Goal: Book appointment/travel/reservation

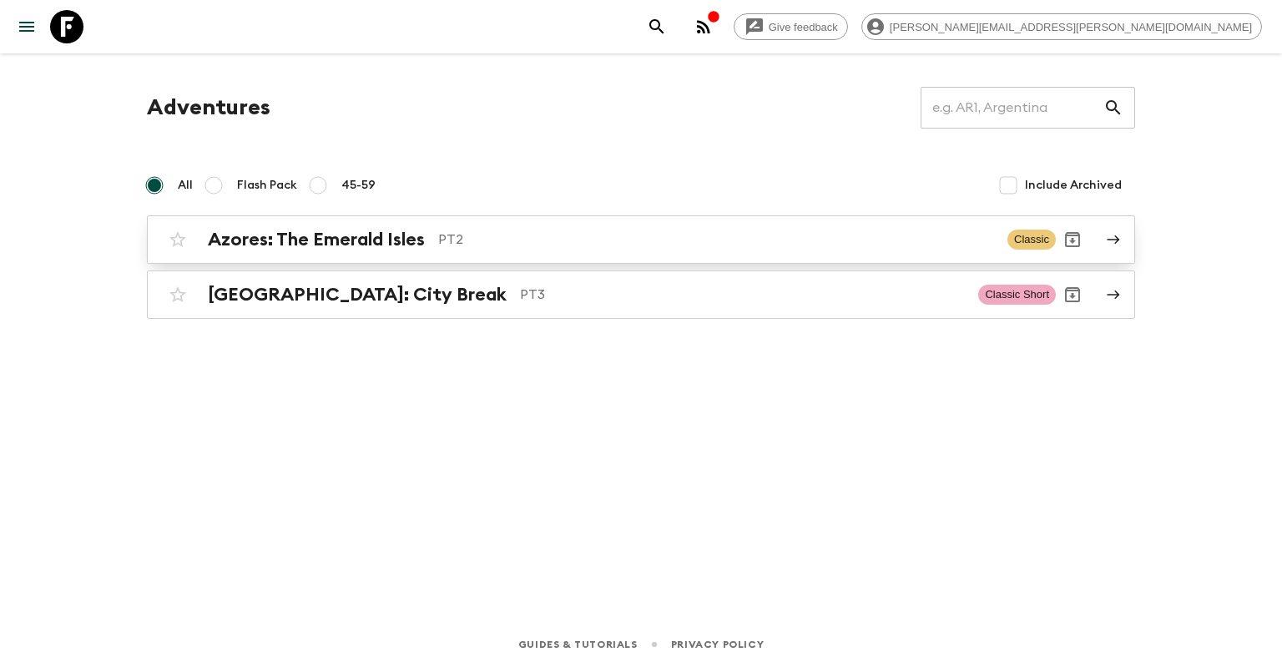
click at [426, 246] on div "Azores: The Emerald Isles PT2" at bounding box center [601, 240] width 786 height 22
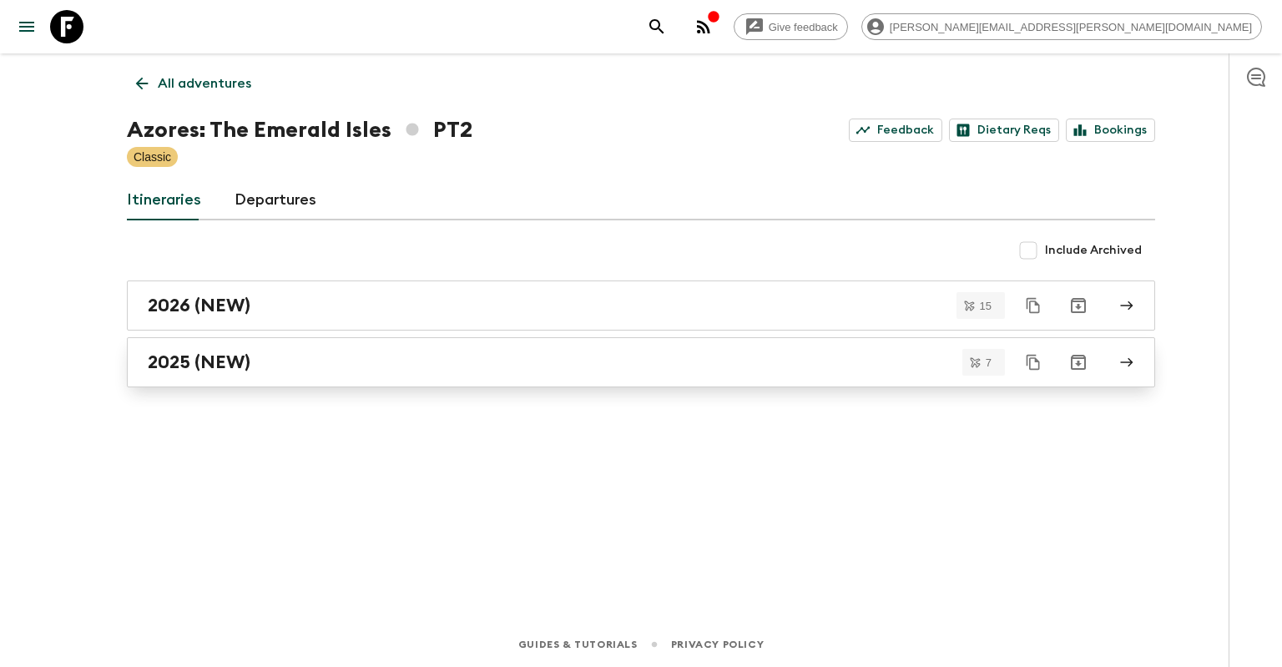
click at [366, 360] on div "2025 (NEW)" at bounding box center [625, 362] width 955 height 22
